Goal: Task Accomplishment & Management: Use online tool/utility

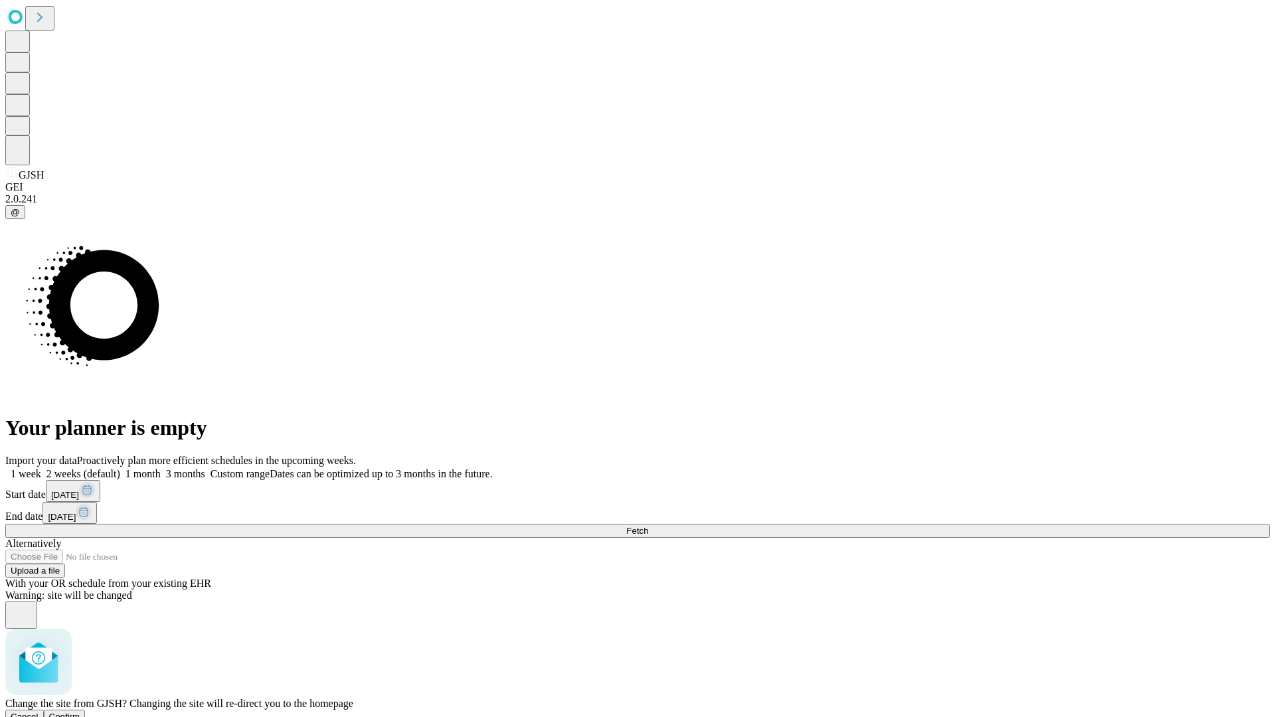
click at [80, 712] on span "Confirm" at bounding box center [64, 717] width 31 height 10
click at [161, 468] on label "1 month" at bounding box center [140, 473] width 41 height 11
click at [648, 526] on span "Fetch" at bounding box center [637, 531] width 22 height 10
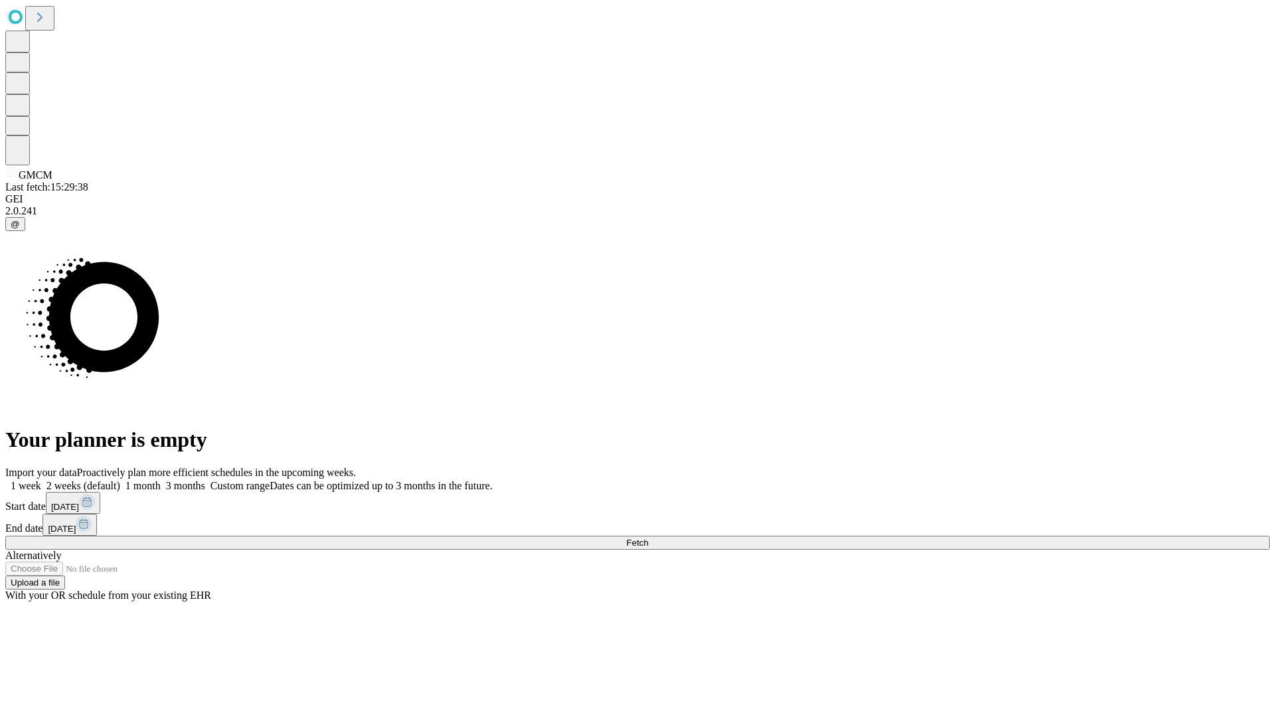
click at [161, 480] on label "1 month" at bounding box center [140, 485] width 41 height 11
click at [648, 538] on span "Fetch" at bounding box center [637, 543] width 22 height 10
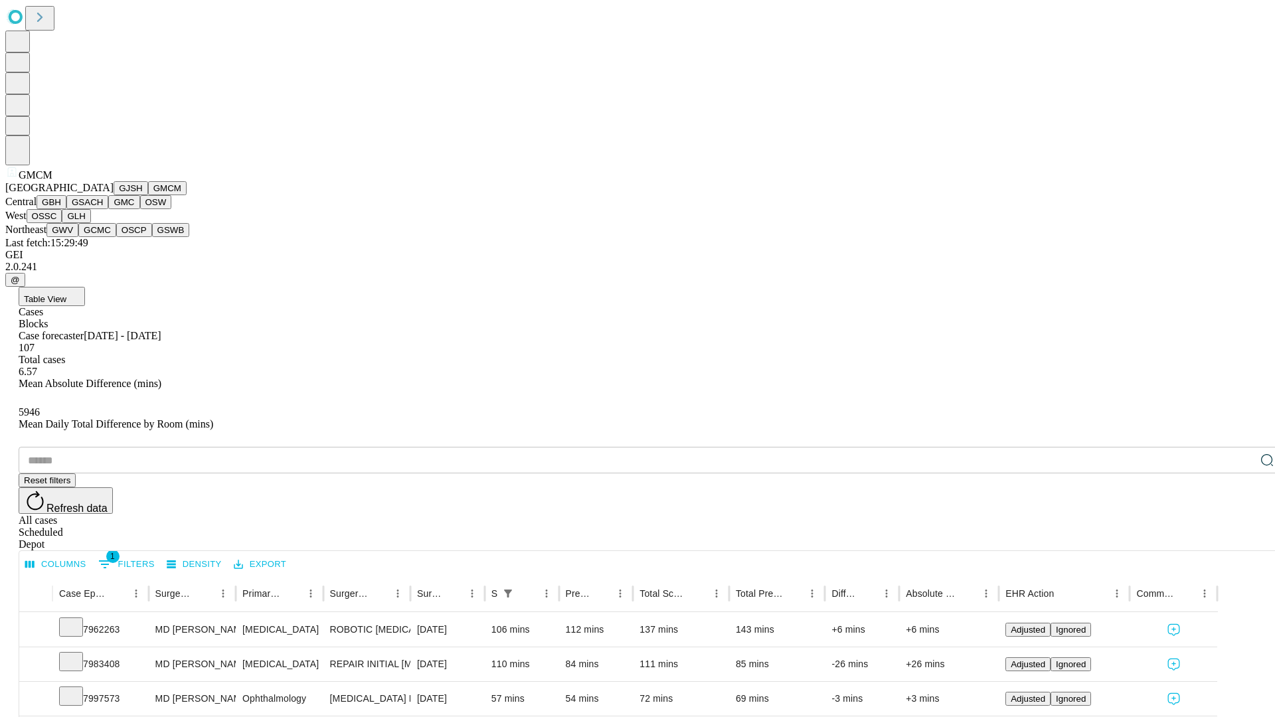
click at [66, 209] on button "GBH" at bounding box center [52, 202] width 30 height 14
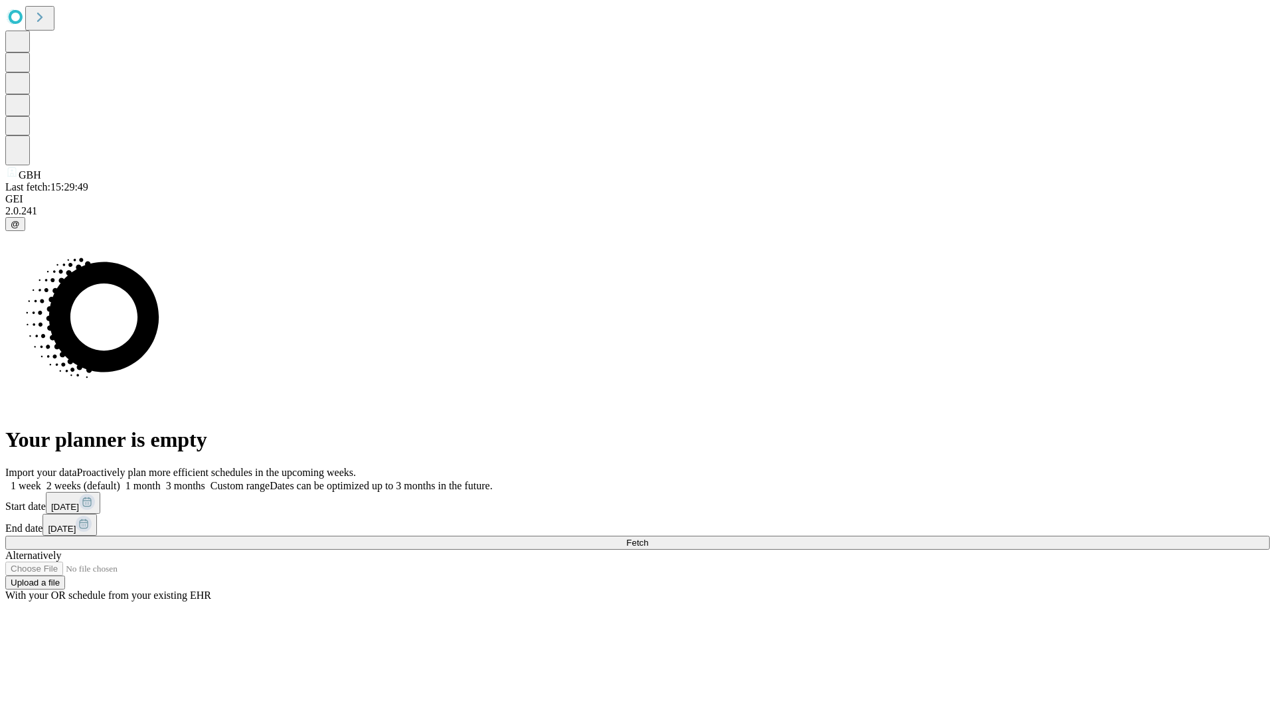
click at [161, 480] on label "1 month" at bounding box center [140, 485] width 41 height 11
click at [648, 538] on span "Fetch" at bounding box center [637, 543] width 22 height 10
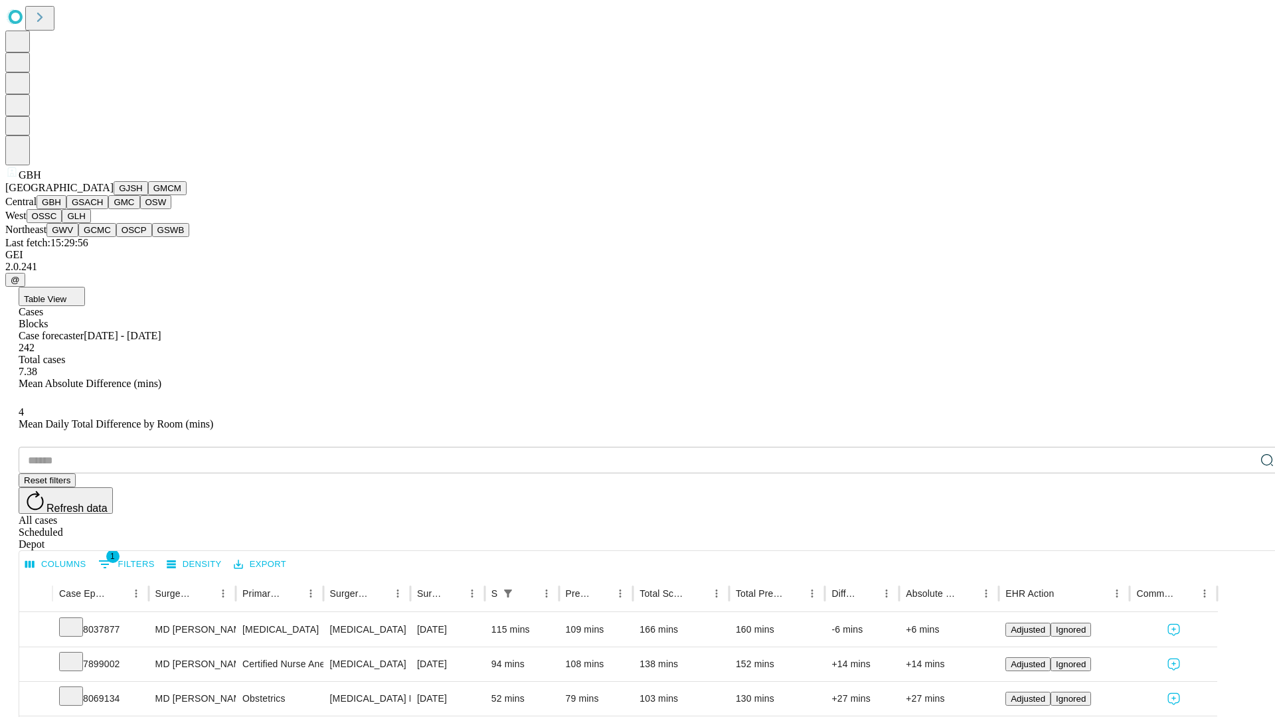
click at [103, 209] on button "GSACH" at bounding box center [87, 202] width 42 height 14
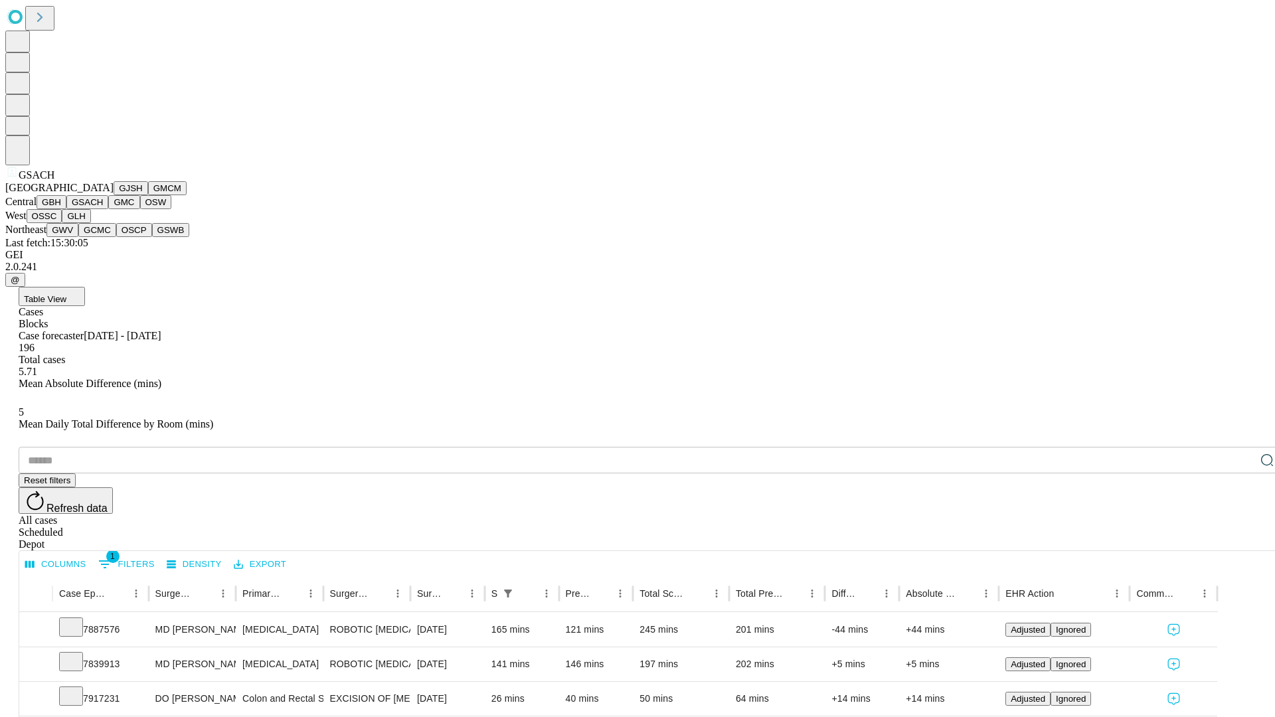
click at [108, 209] on button "GMC" at bounding box center [123, 202] width 31 height 14
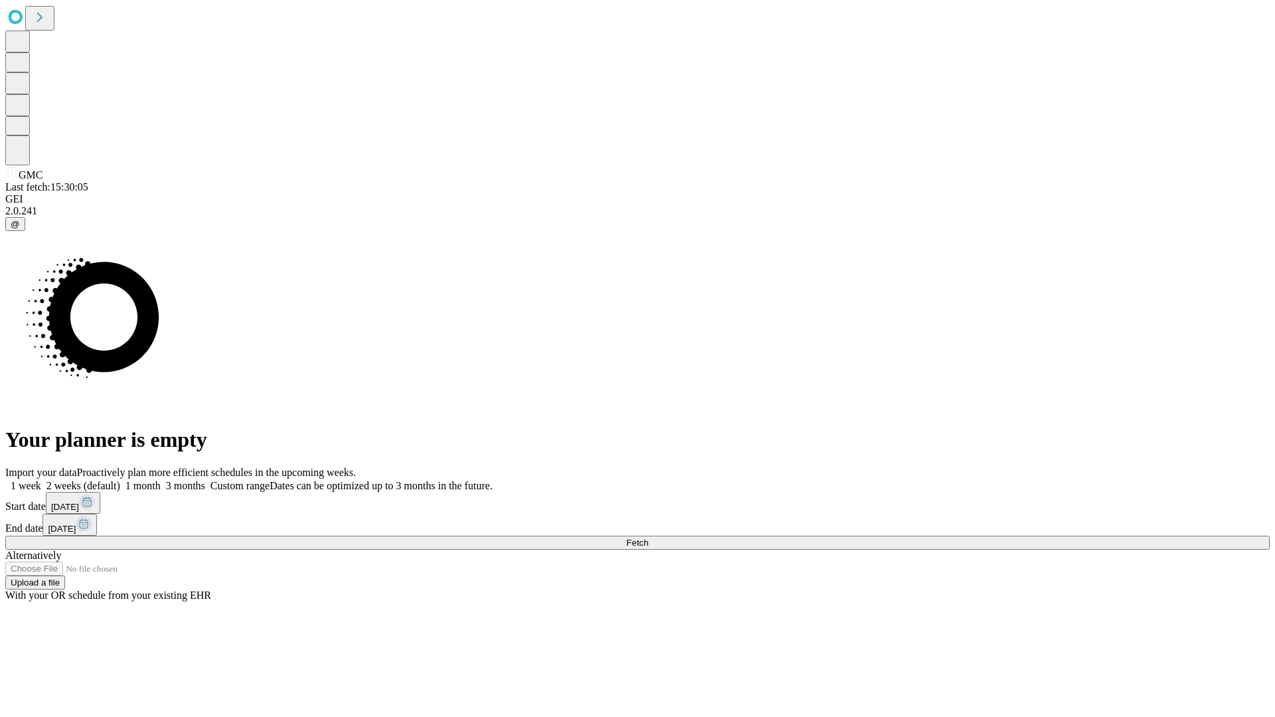
click at [161, 480] on label "1 month" at bounding box center [140, 485] width 41 height 11
click at [648, 538] on span "Fetch" at bounding box center [637, 543] width 22 height 10
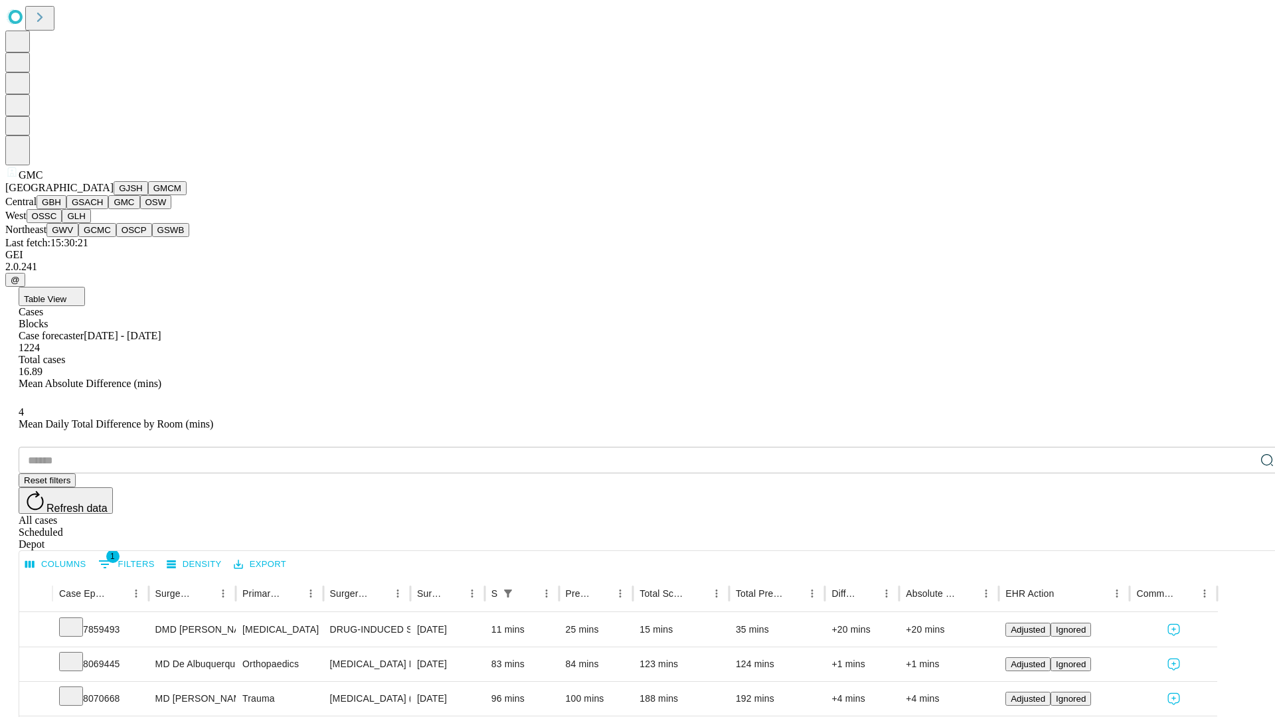
click at [140, 209] on button "OSW" at bounding box center [156, 202] width 32 height 14
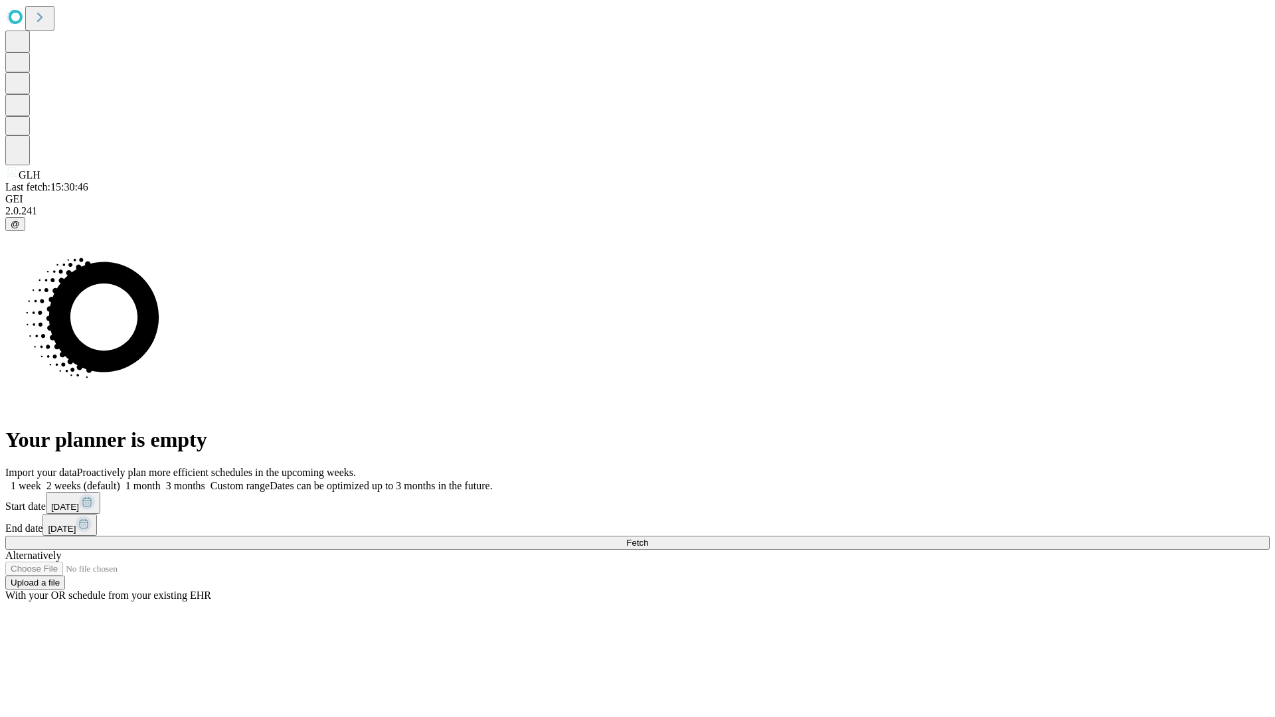
click at [648, 538] on span "Fetch" at bounding box center [637, 543] width 22 height 10
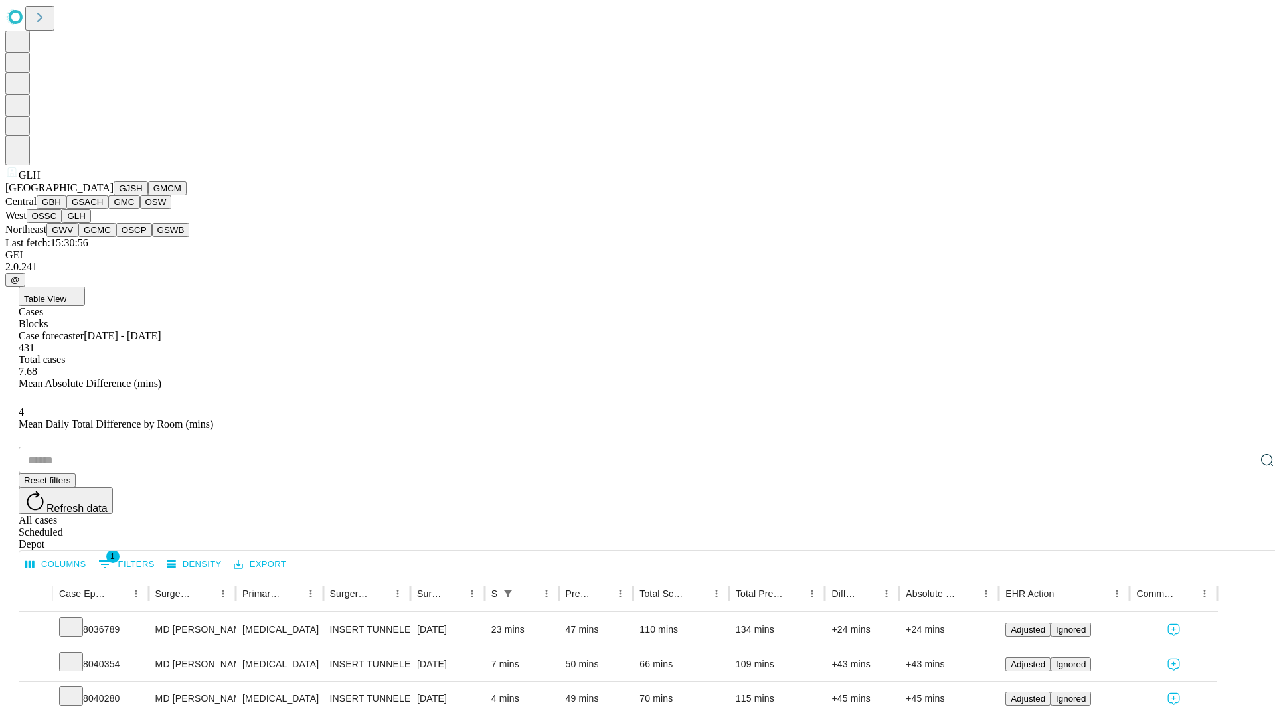
click at [78, 237] on button "GWV" at bounding box center [62, 230] width 32 height 14
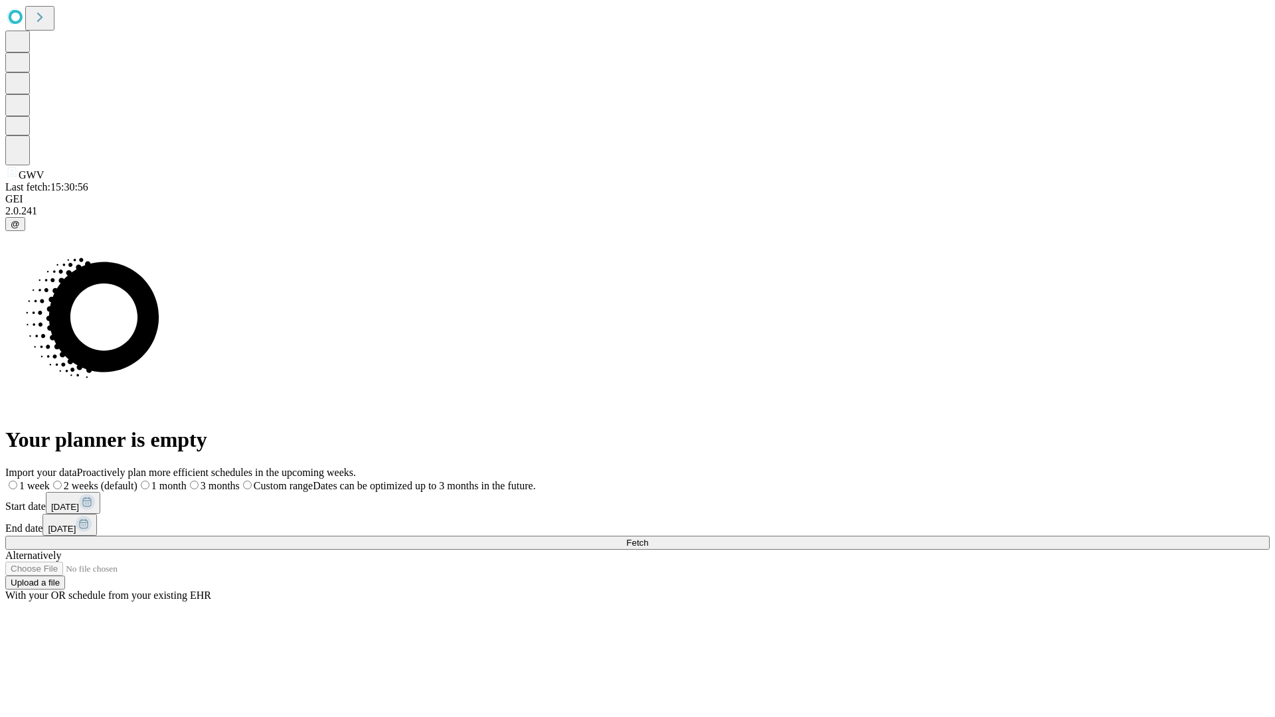
click at [187, 480] on label "1 month" at bounding box center [161, 485] width 49 height 11
click at [648, 538] on span "Fetch" at bounding box center [637, 543] width 22 height 10
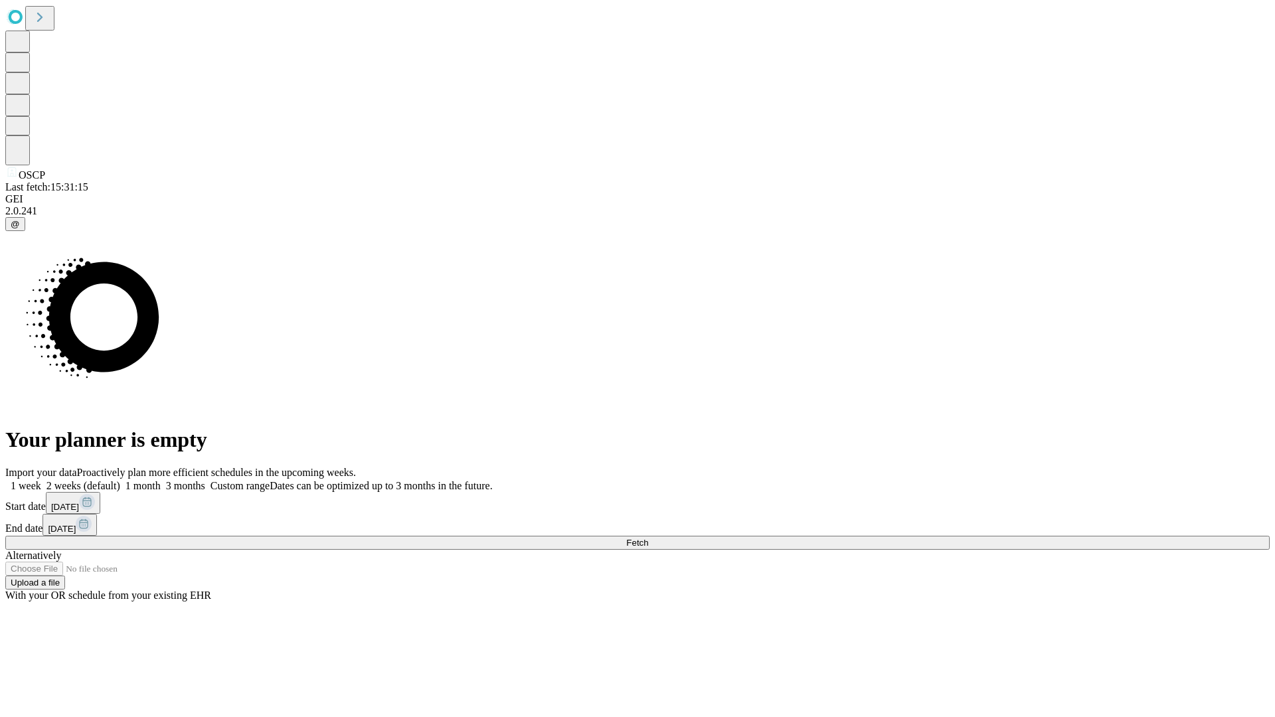
click at [648, 538] on span "Fetch" at bounding box center [637, 543] width 22 height 10
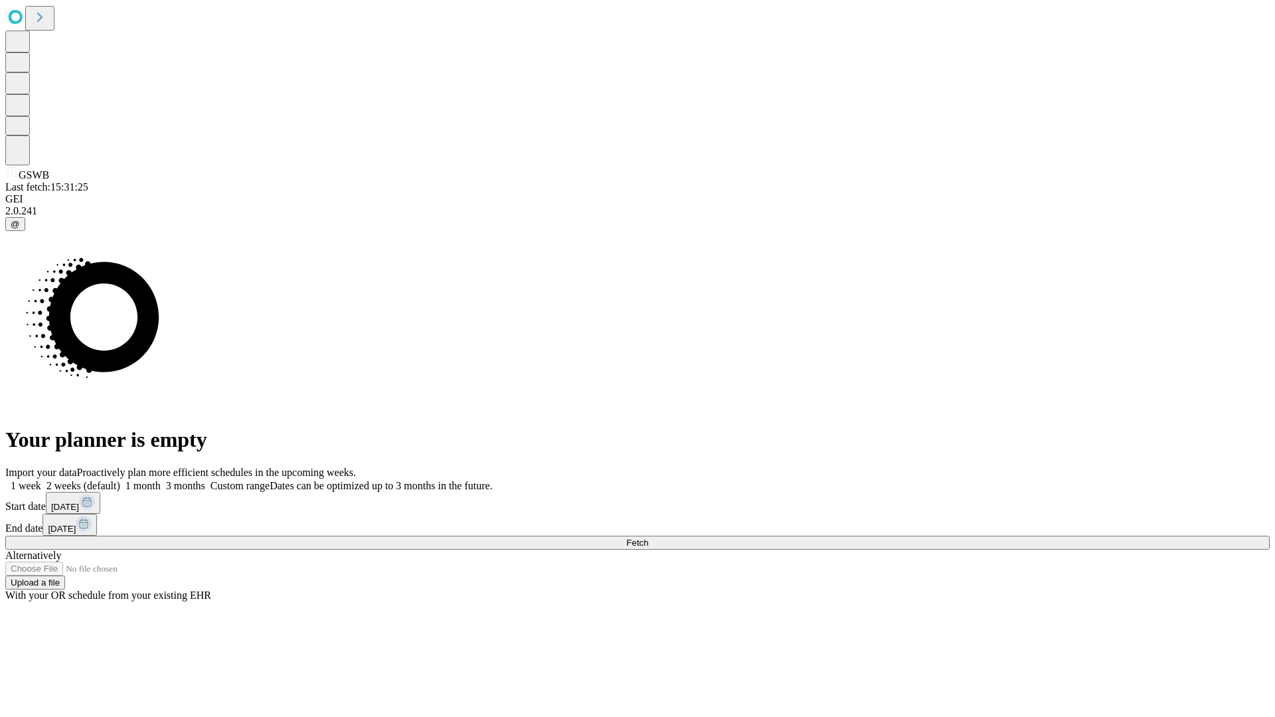
click at [161, 480] on label "1 month" at bounding box center [140, 485] width 41 height 11
click at [648, 538] on span "Fetch" at bounding box center [637, 543] width 22 height 10
